Goal: Information Seeking & Learning: Learn about a topic

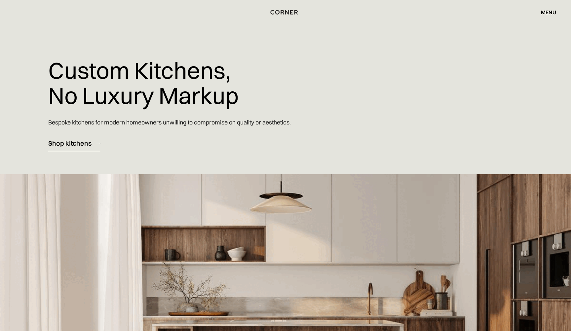
click at [75, 143] on div "Shop kitchens" at bounding box center [69, 143] width 43 height 9
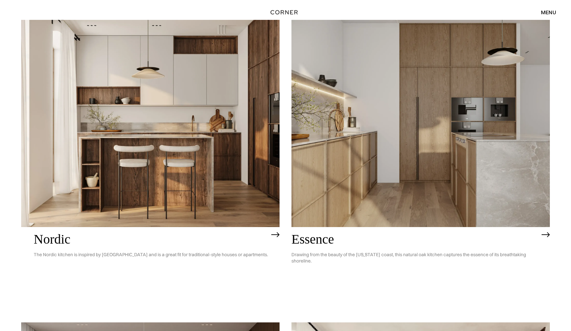
scroll to position [84, 0]
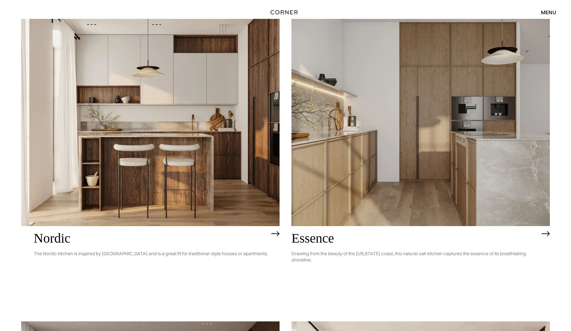
click at [81, 137] on img at bounding box center [150, 122] width 259 height 207
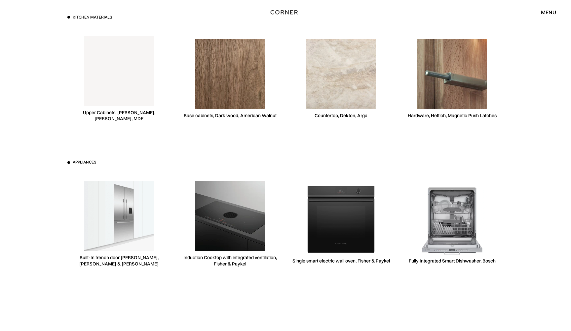
scroll to position [1869, 0]
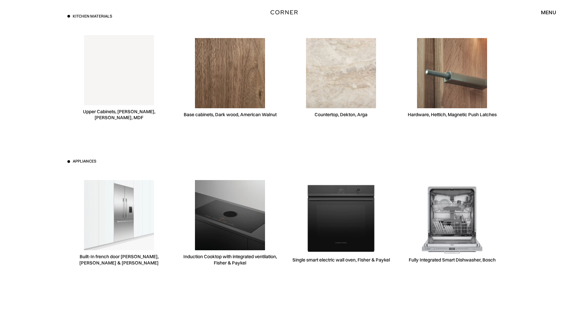
click at [101, 204] on img at bounding box center [119, 215] width 70 height 70
drag, startPoint x: 130, startPoint y: 245, endPoint x: 165, endPoint y: 243, distance: 34.4
click at [165, 243] on div "Built-In french door fridge, Fisher & Paykel" at bounding box center [118, 223] width 103 height 102
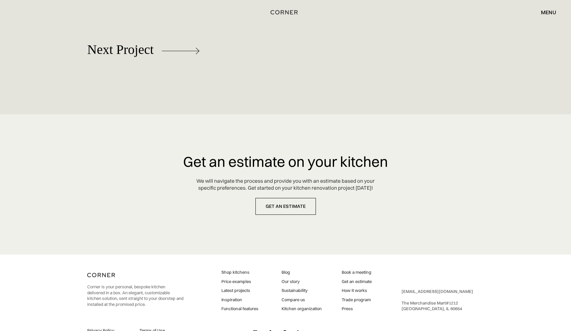
scroll to position [3073, 0]
click at [238, 278] on link "Price examples" at bounding box center [240, 281] width 37 height 6
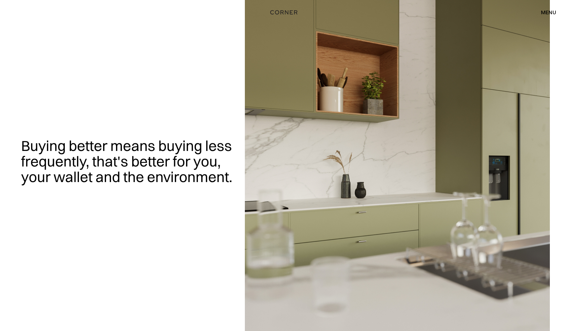
click at [283, 13] on img "home" at bounding box center [283, 12] width 27 height 9
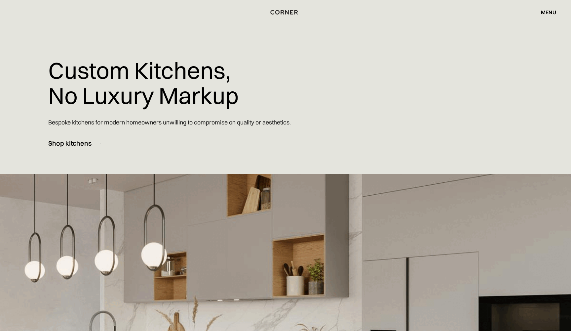
click at [75, 140] on div "Shop kitchens" at bounding box center [69, 143] width 43 height 9
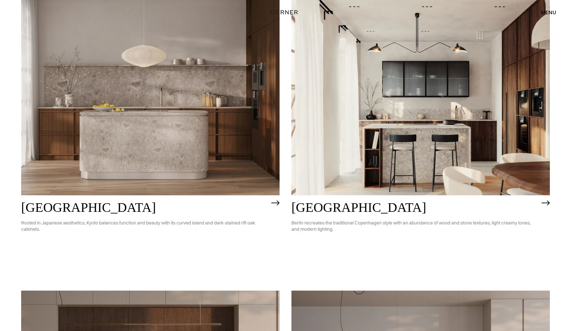
scroll to position [415, 0]
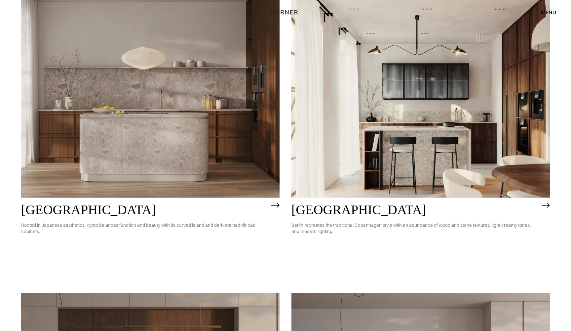
click at [332, 113] on img at bounding box center [421, 94] width 259 height 207
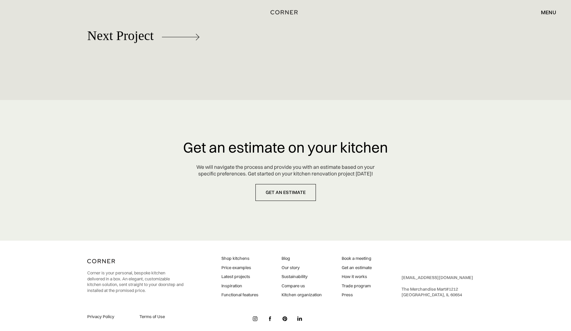
scroll to position [3139, 0]
click at [232, 265] on link "Price examples" at bounding box center [240, 268] width 37 height 6
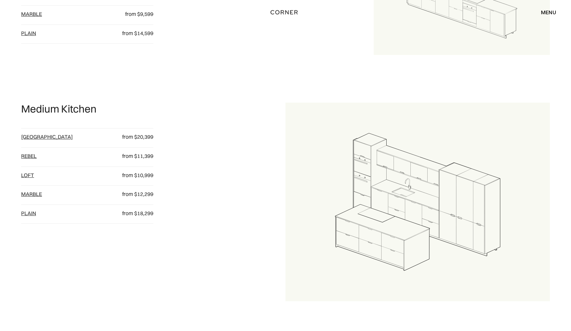
scroll to position [529, 0]
